Goal: Information Seeking & Learning: Learn about a topic

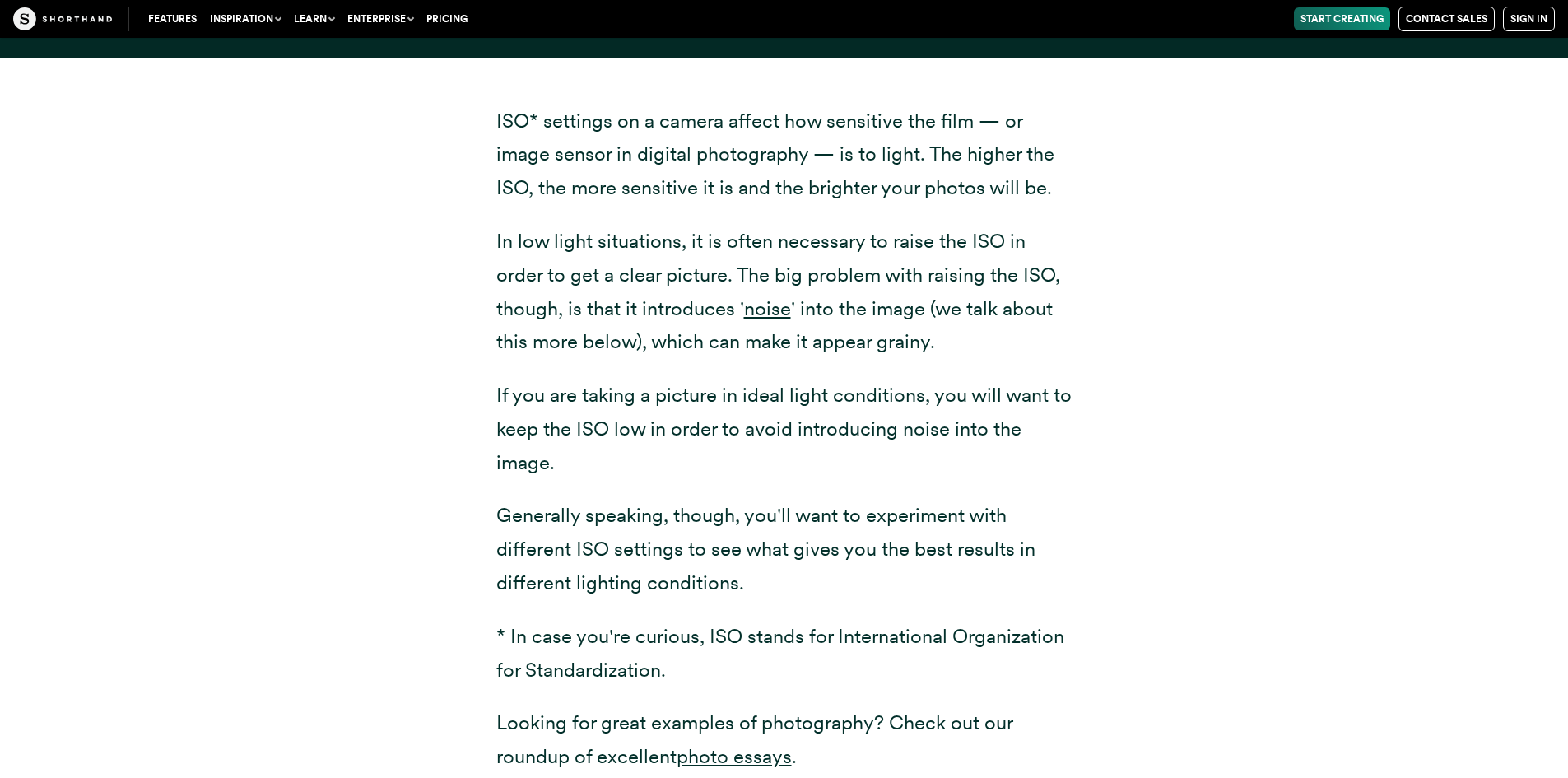
scroll to position [208, 0]
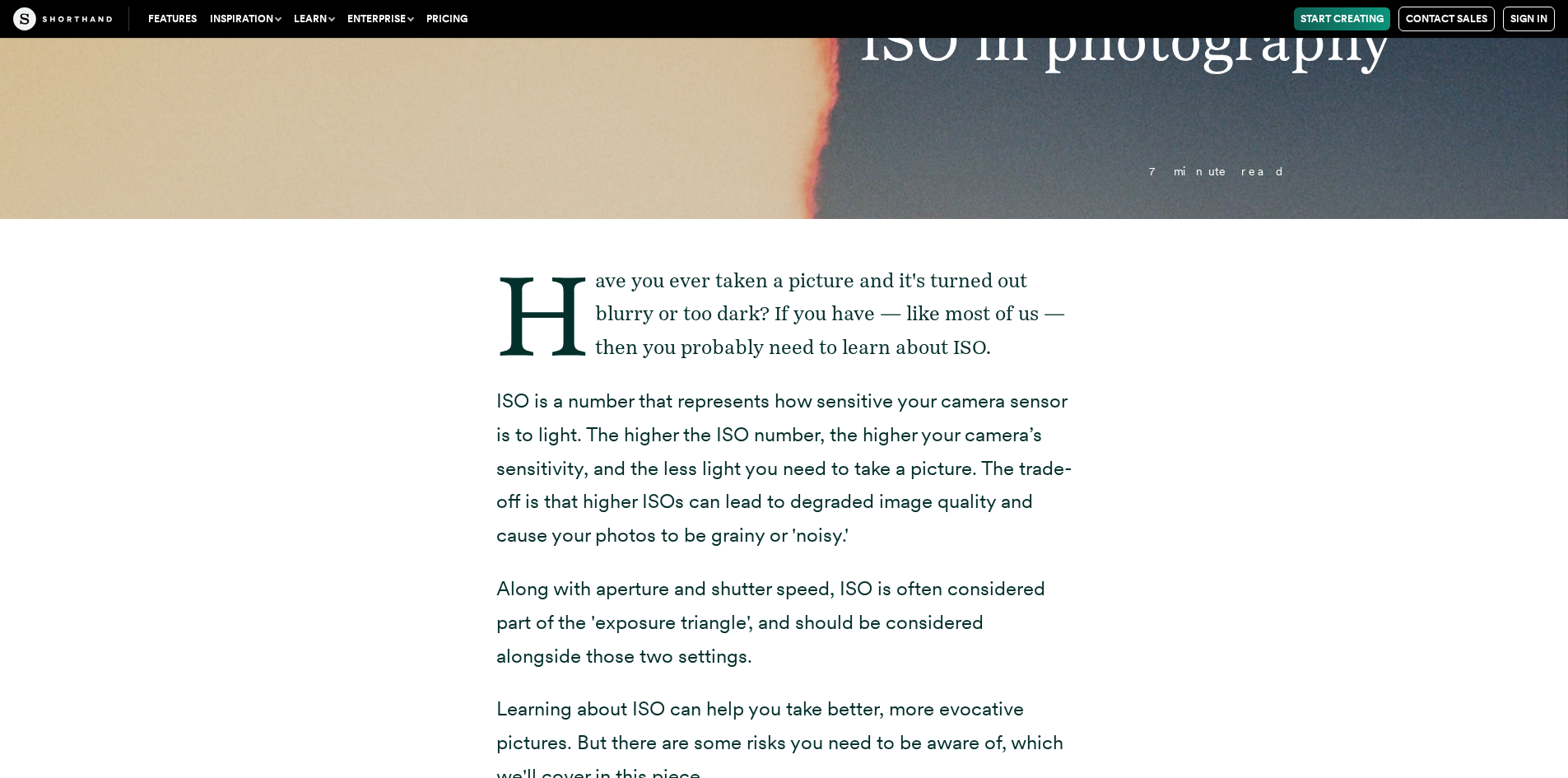
drag, startPoint x: 557, startPoint y: 507, endPoint x: 1044, endPoint y: 530, distance: 487.5
click at [1044, 530] on p "ISO is a number that represents how sensitive your camera sensor is to light. T…" at bounding box center [784, 468] width 576 height 168
click at [1139, 528] on div "Have you ever taken a picture and it's turned out blurry or too dark? If you ha…" at bounding box center [784, 753] width 1284 height 1068
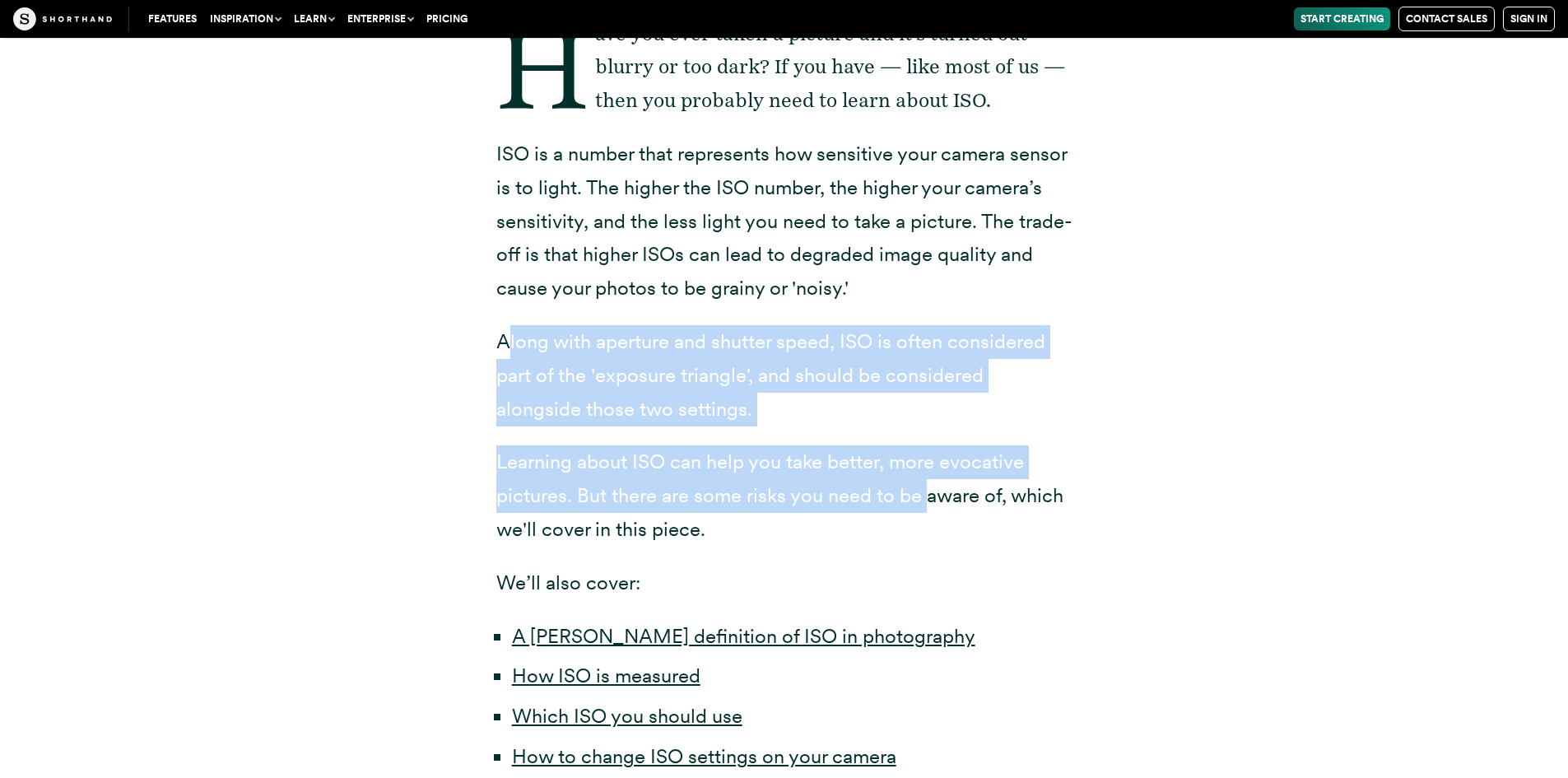
drag, startPoint x: 503, startPoint y: 339, endPoint x: 929, endPoint y: 482, distance: 449.4
click at [929, 482] on div "Have you ever taken a picture and it's turned out blurry or too dark? If you ha…" at bounding box center [784, 495] width 576 height 957
click at [929, 483] on p "Learning about ISO can help you take better, more evocative pictures. But there…" at bounding box center [784, 495] width 576 height 100
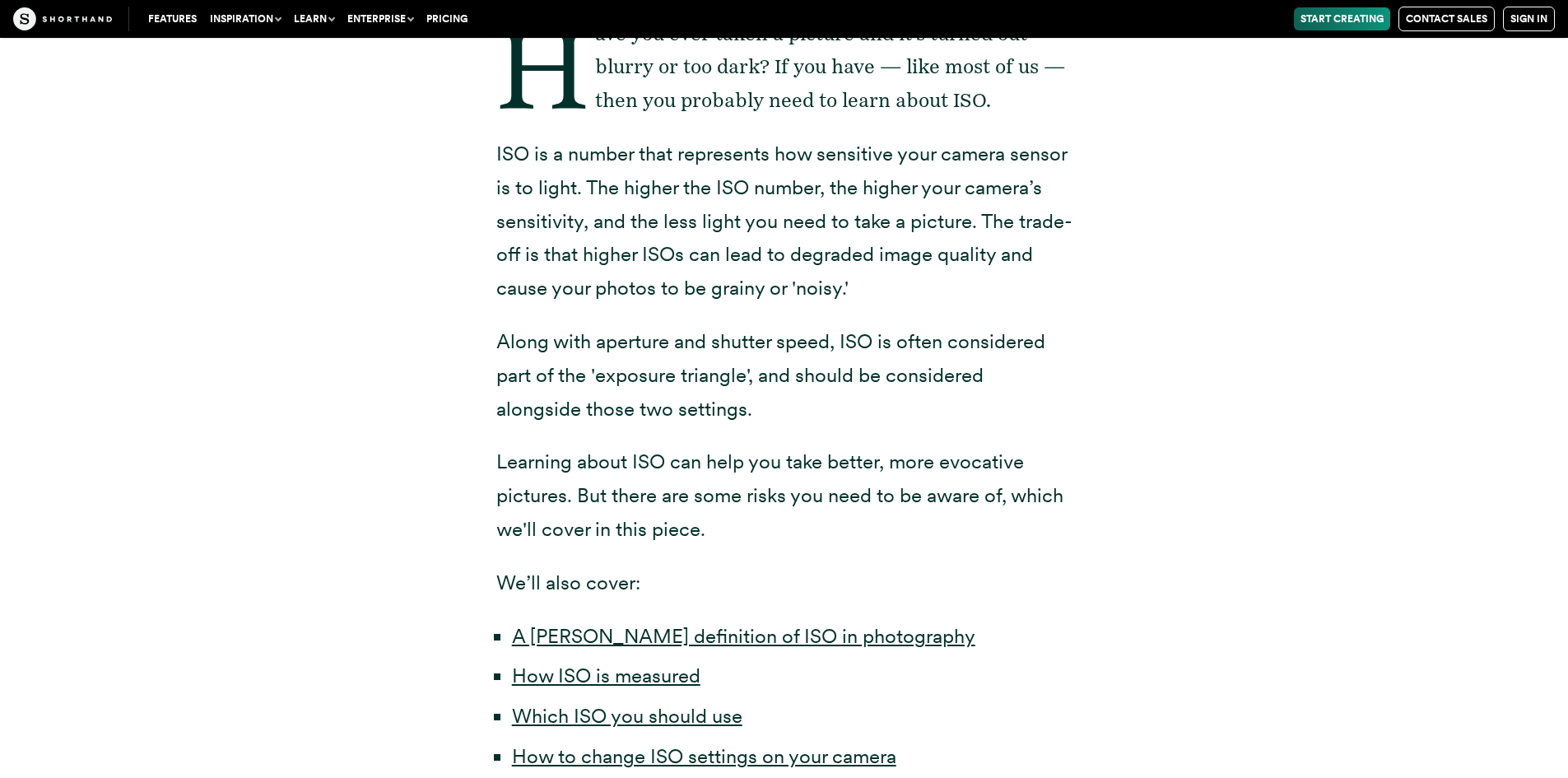
click at [447, 396] on div "Have you ever taken a picture and it's turned out blurry or too dark? If you ha…" at bounding box center [784, 506] width 1284 height 1068
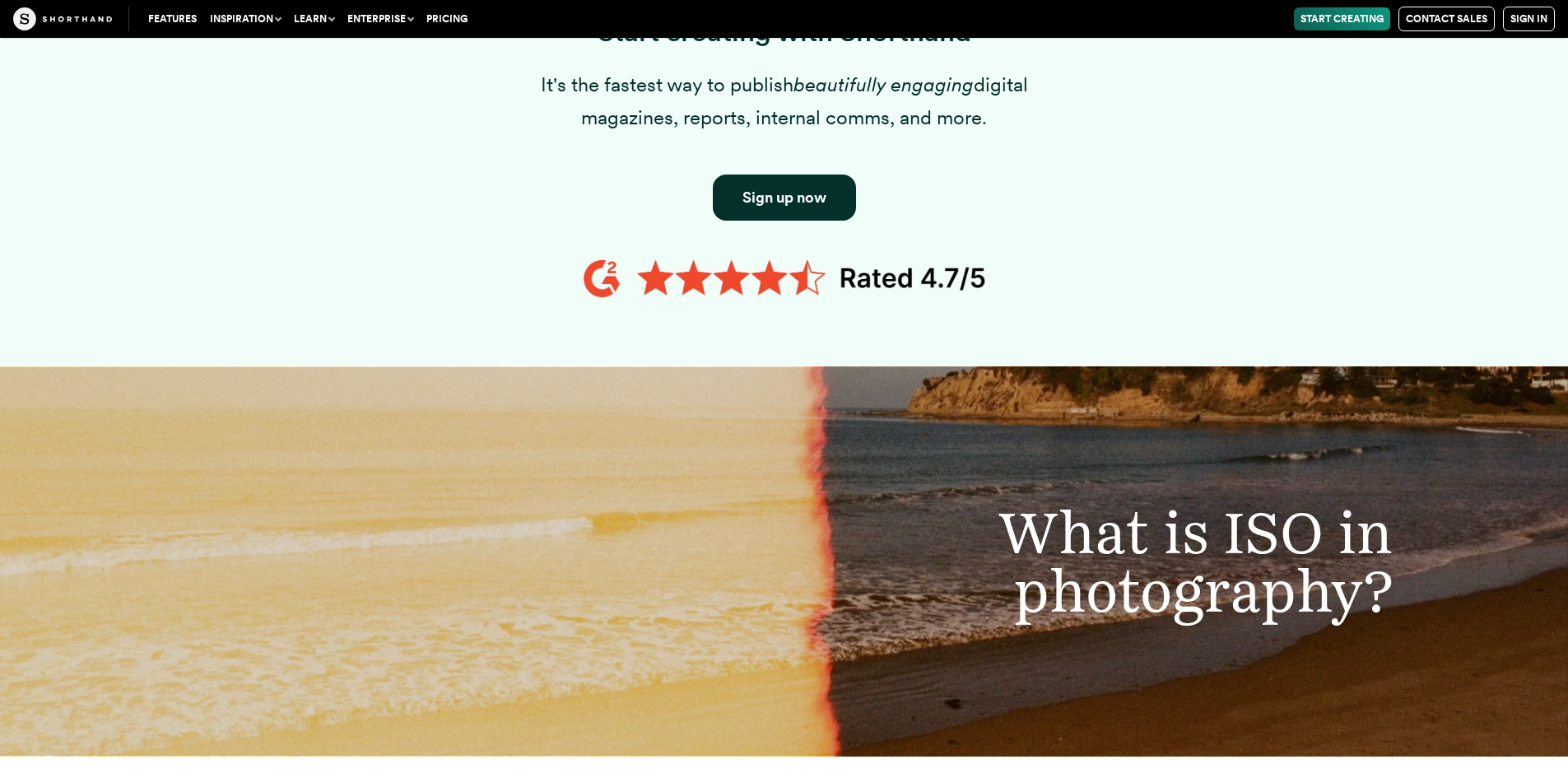
scroll to position [2266, 0]
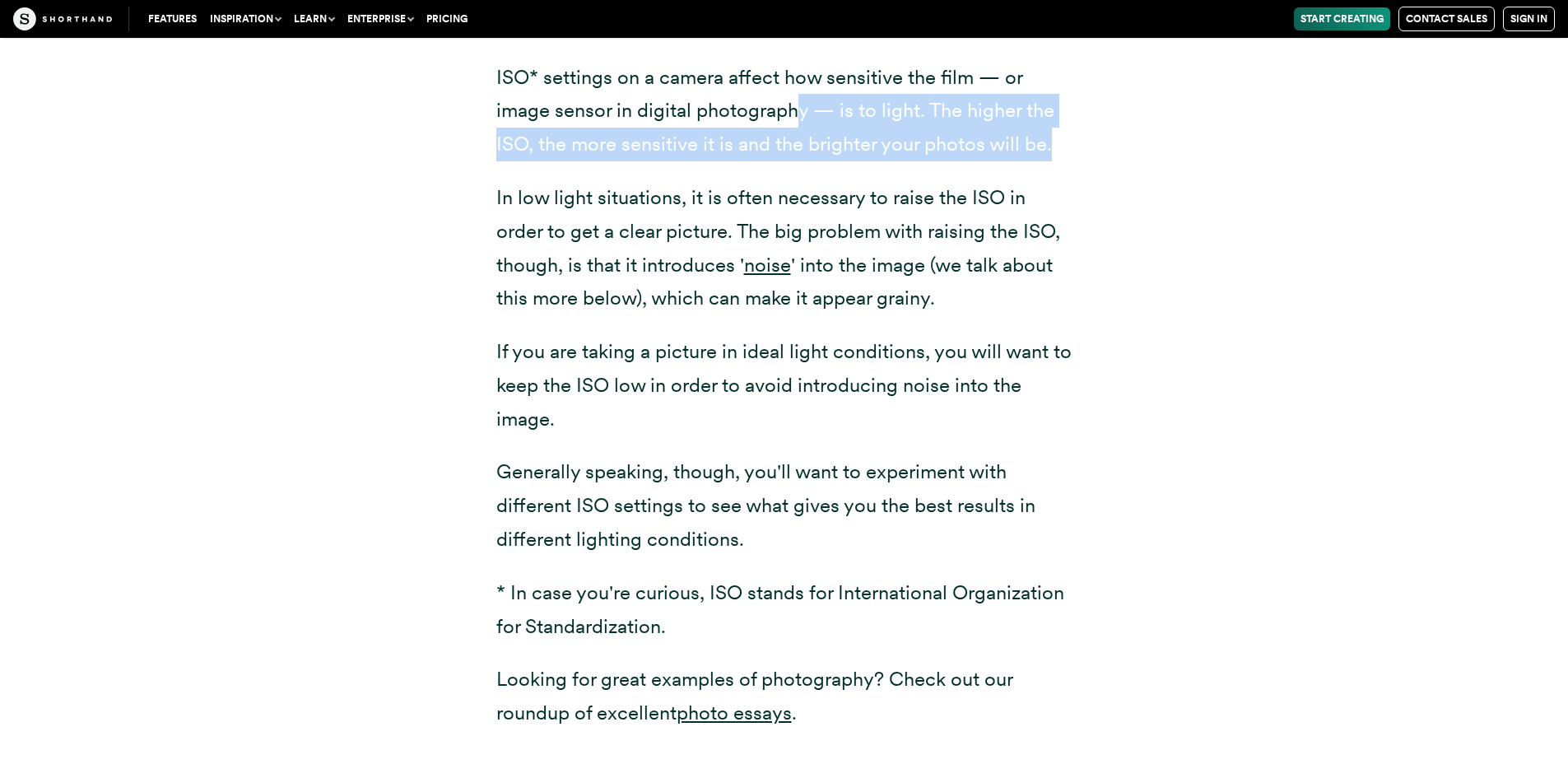
drag, startPoint x: 808, startPoint y: 108, endPoint x: 1073, endPoint y: 137, distance: 266.6
click at [1073, 137] on div "ISO* settings on a camera affect how sensitive the film — or image sensor in di…" at bounding box center [784, 405] width 642 height 780
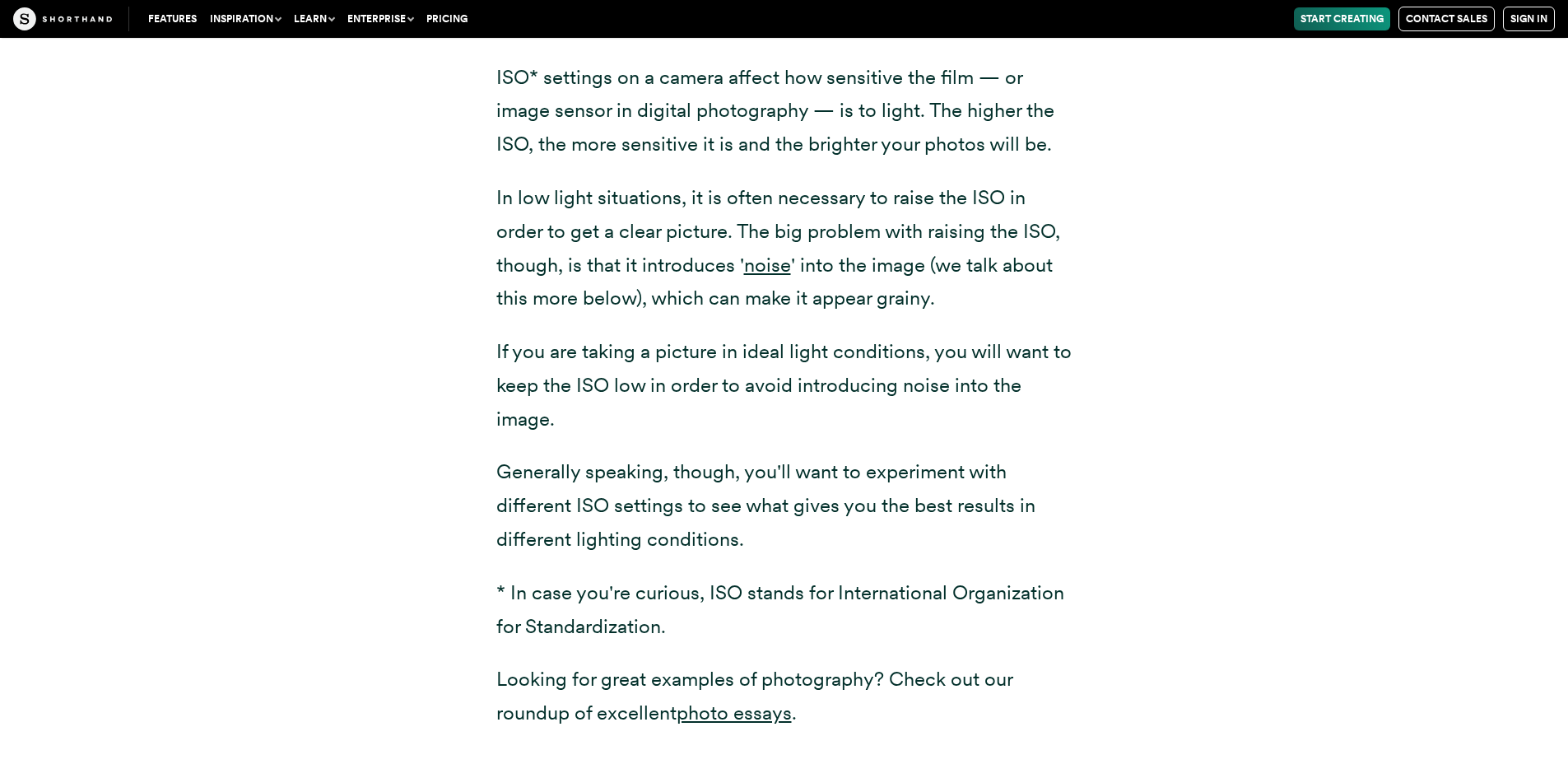
click at [1145, 183] on div "ISO* settings on a camera affect how sensitive the film — or image sensor in di…" at bounding box center [784, 405] width 1284 height 780
